Goal: Task Accomplishment & Management: Manage account settings

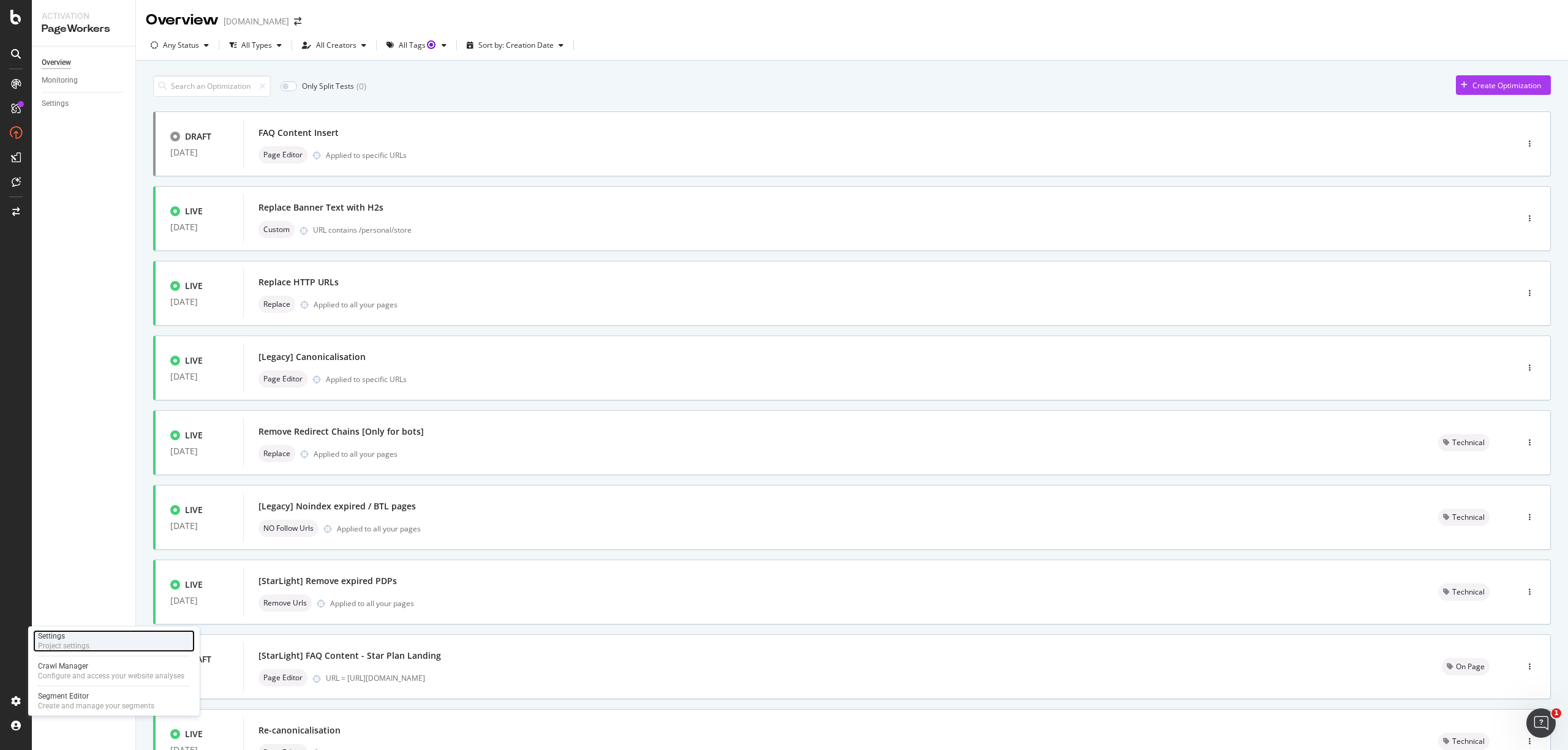
click at [87, 647] on div "Project settings" at bounding box center [63, 646] width 52 height 10
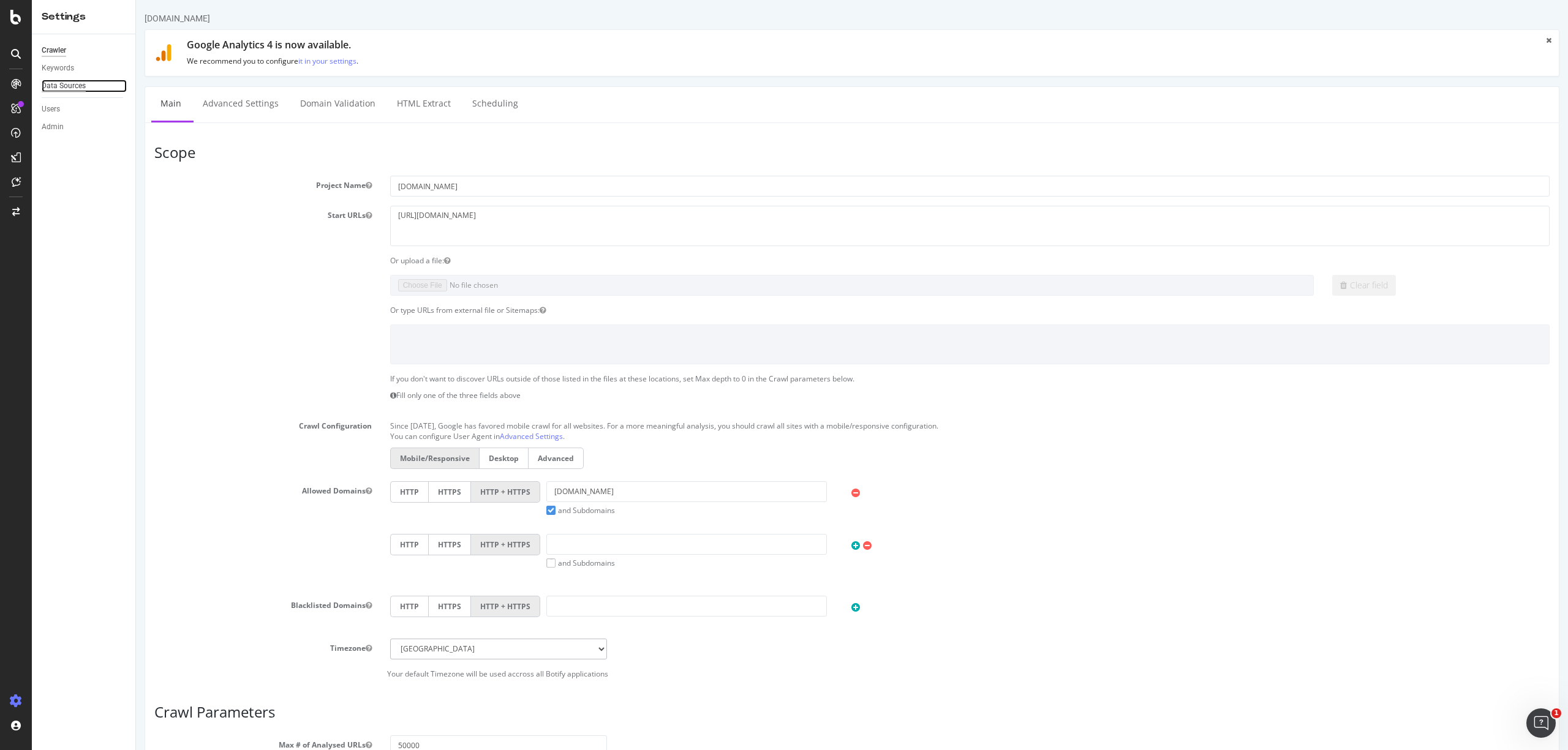
click at [71, 88] on div "Data Sources" at bounding box center [64, 86] width 44 height 13
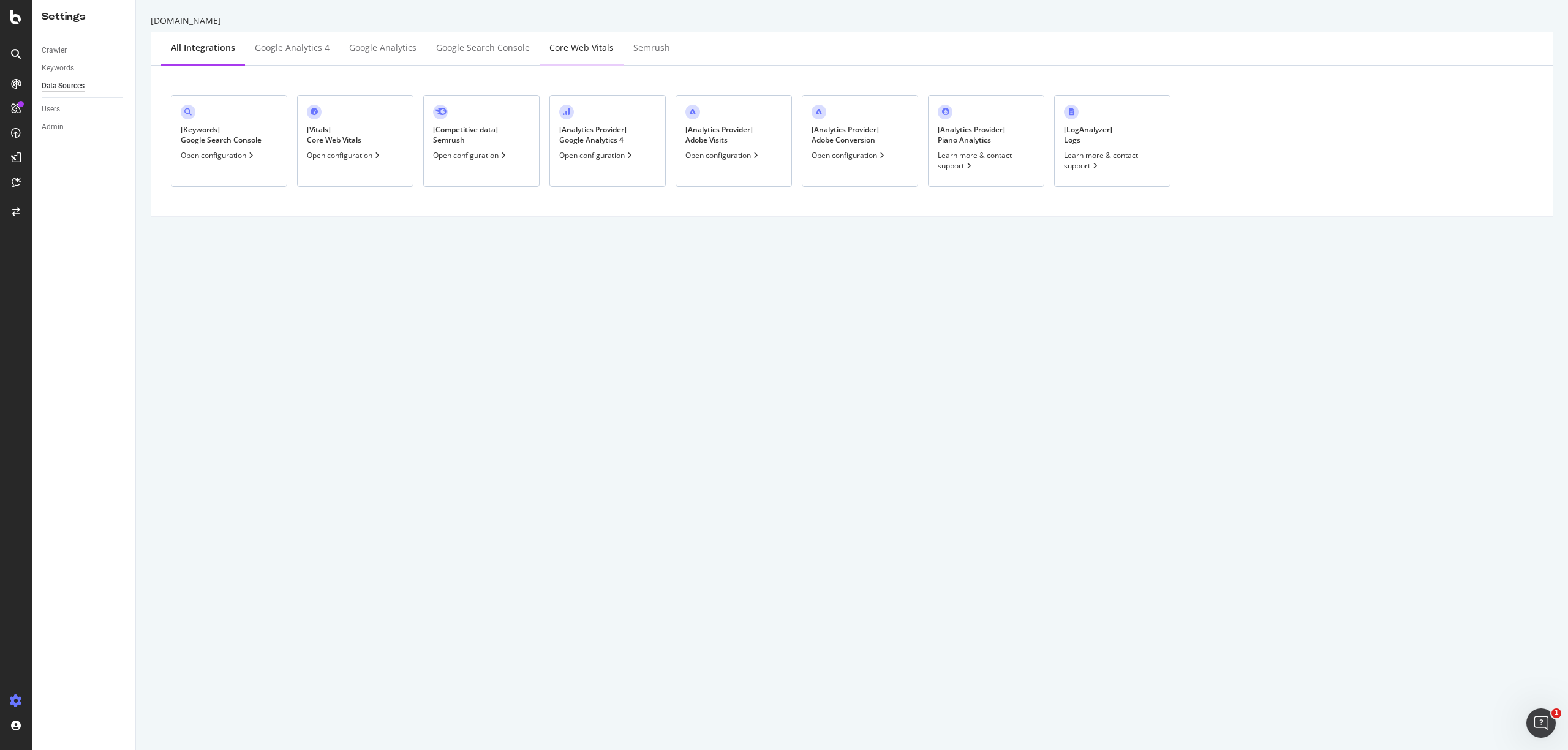
click at [594, 36] on div "Core Web Vitals" at bounding box center [582, 48] width 84 height 34
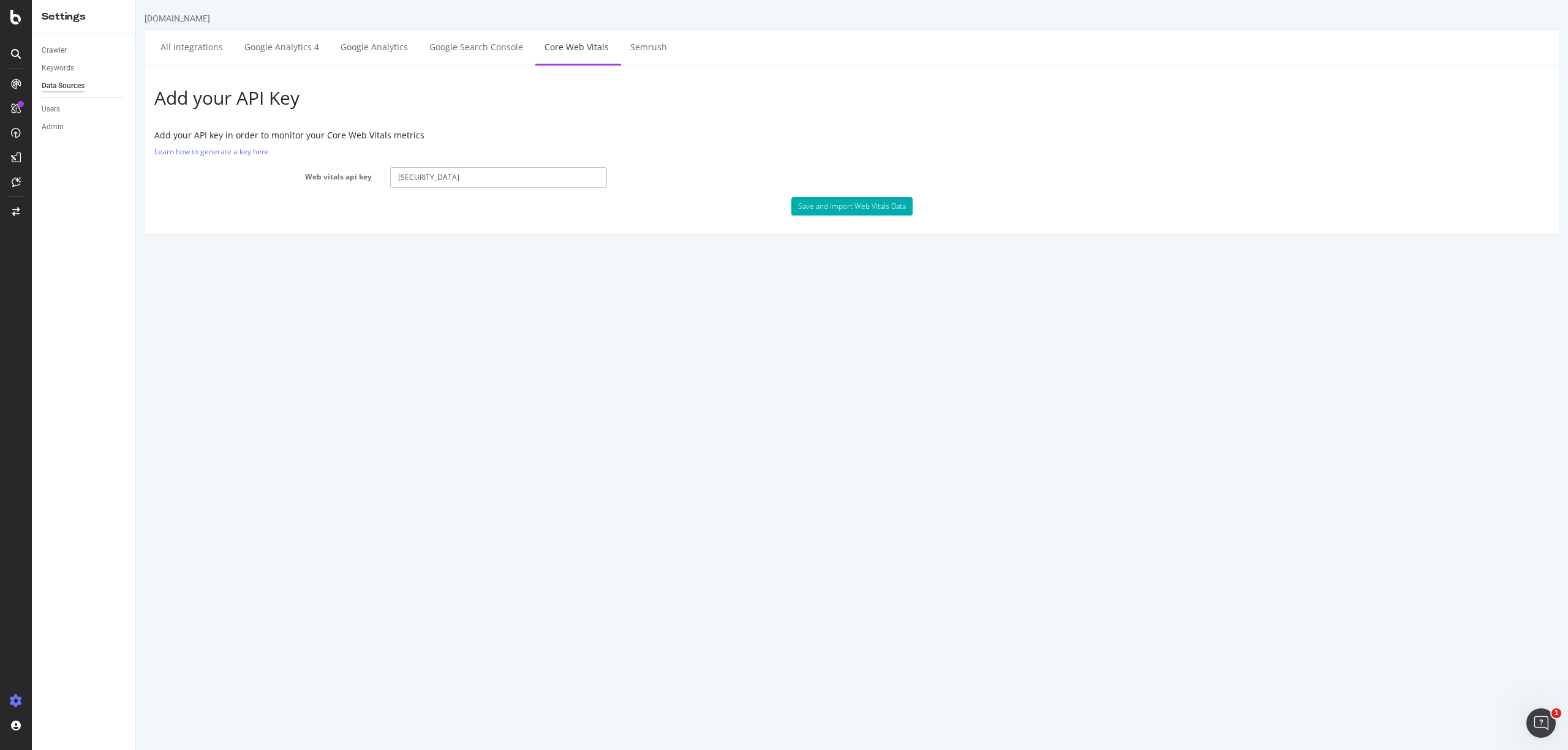
click at [482, 172] on input "[SECURITY_DATA]" at bounding box center [499, 177] width 218 height 21
paste input "DHBvBv9ptxHqK9xafd2PBKrmn0eOBV0DI"
type input "[SECURITY_DATA]"
drag, startPoint x: 639, startPoint y: 218, endPoint x: 819, endPoint y: 222, distance: 180.0
click at [639, 218] on div "Add your API Key Add your API key in order to monitor your Core Web Vitals metr…" at bounding box center [852, 150] width 1415 height 169
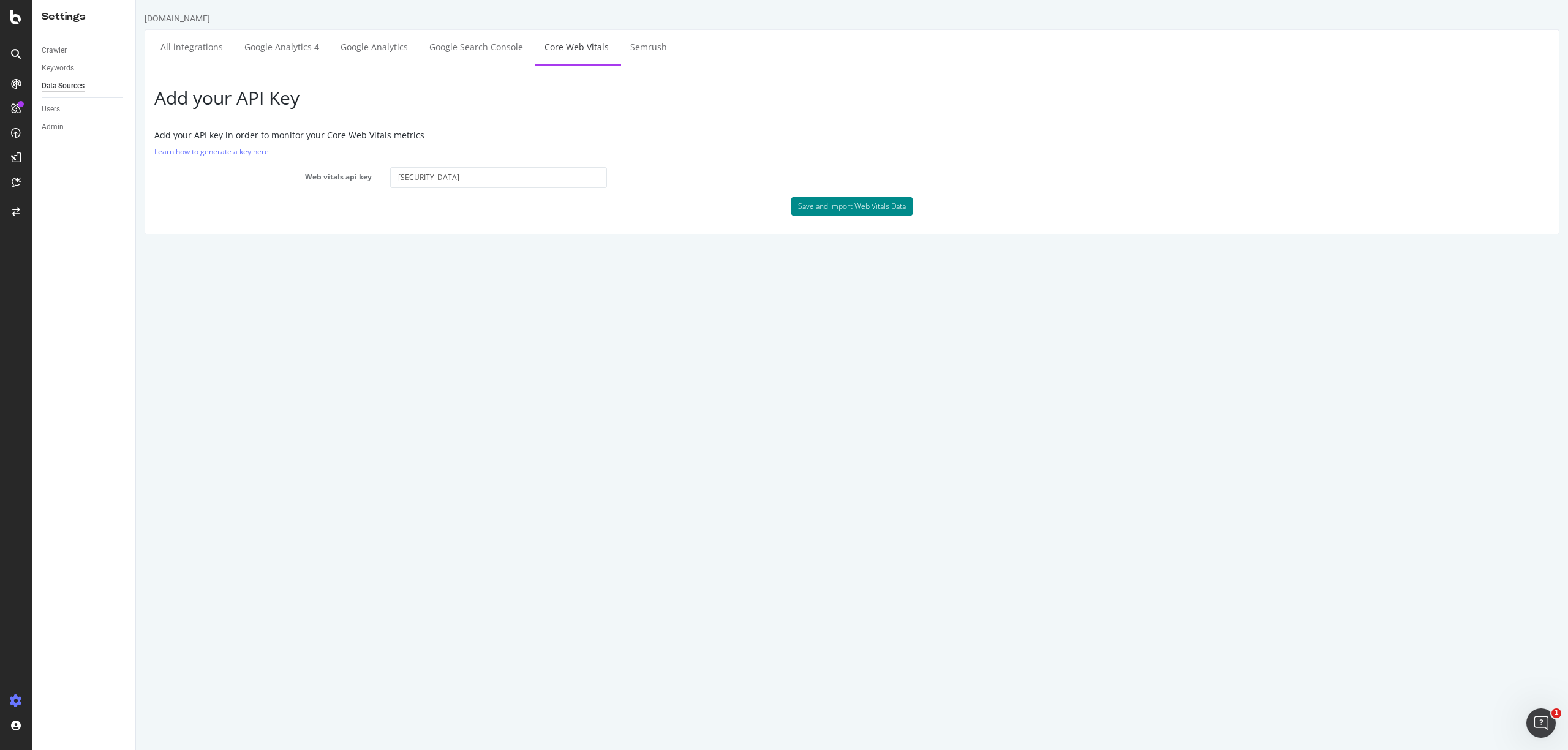
click at [823, 211] on button "Save and Import Web Vitals Data" at bounding box center [852, 206] width 122 height 18
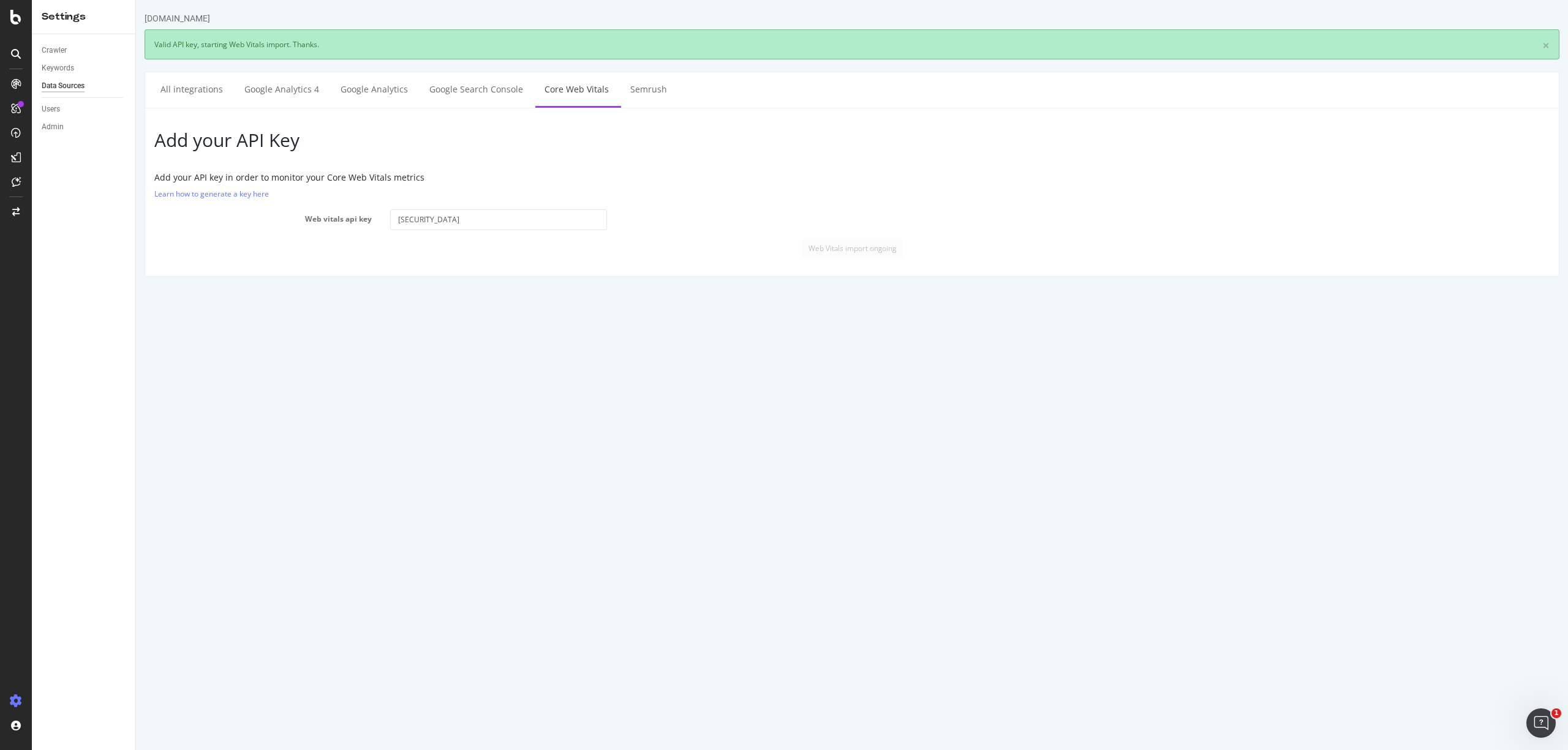
click at [1256, 249] on div "Web Vitals import ongoing" at bounding box center [852, 248] width 1414 height 18
click at [68, 228] on div "PageWorkers" at bounding box center [71, 228] width 51 height 12
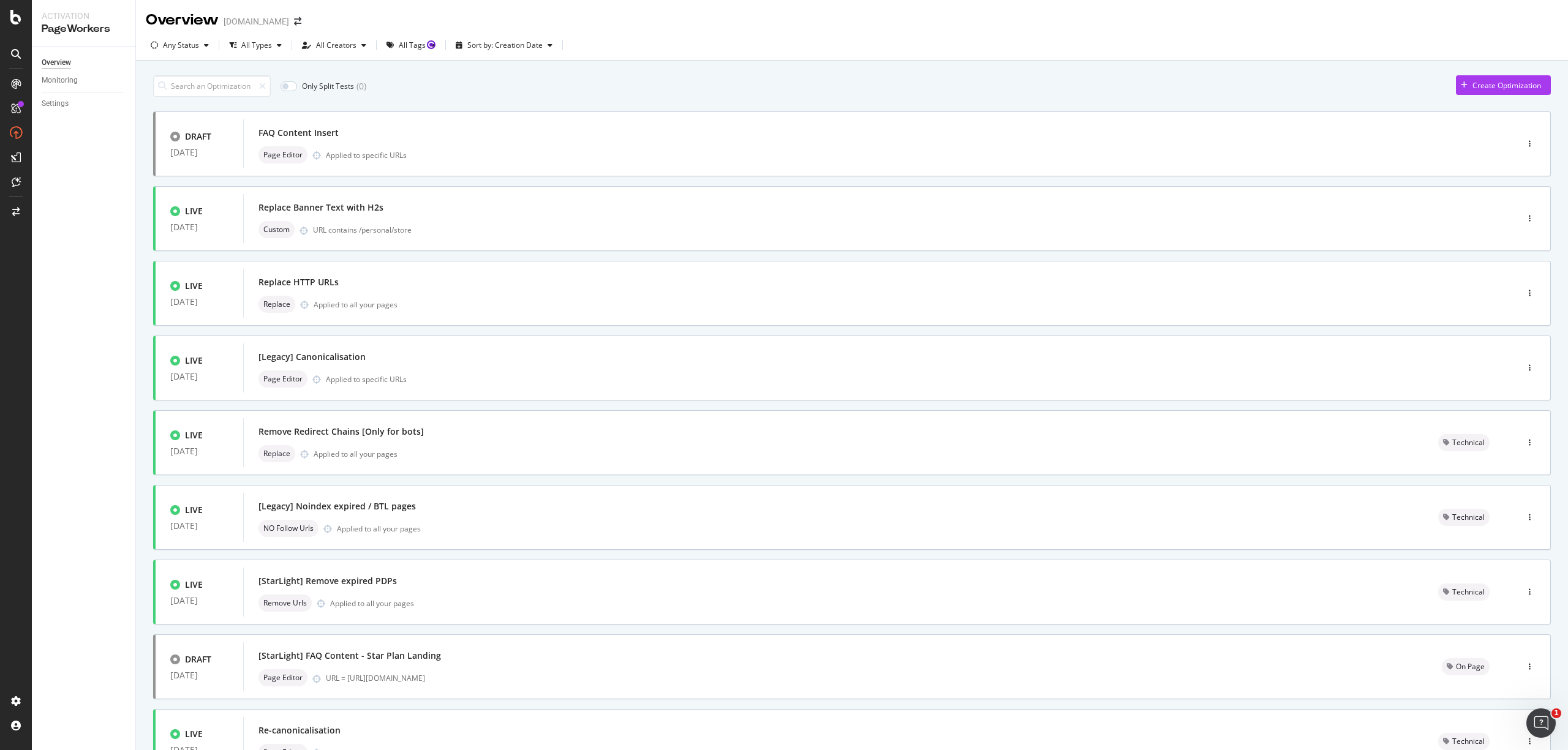
click at [38, 358] on div "Overview Monitoring Settings" at bounding box center [84, 398] width 104 height 703
